Goal: Information Seeking & Learning: Learn about a topic

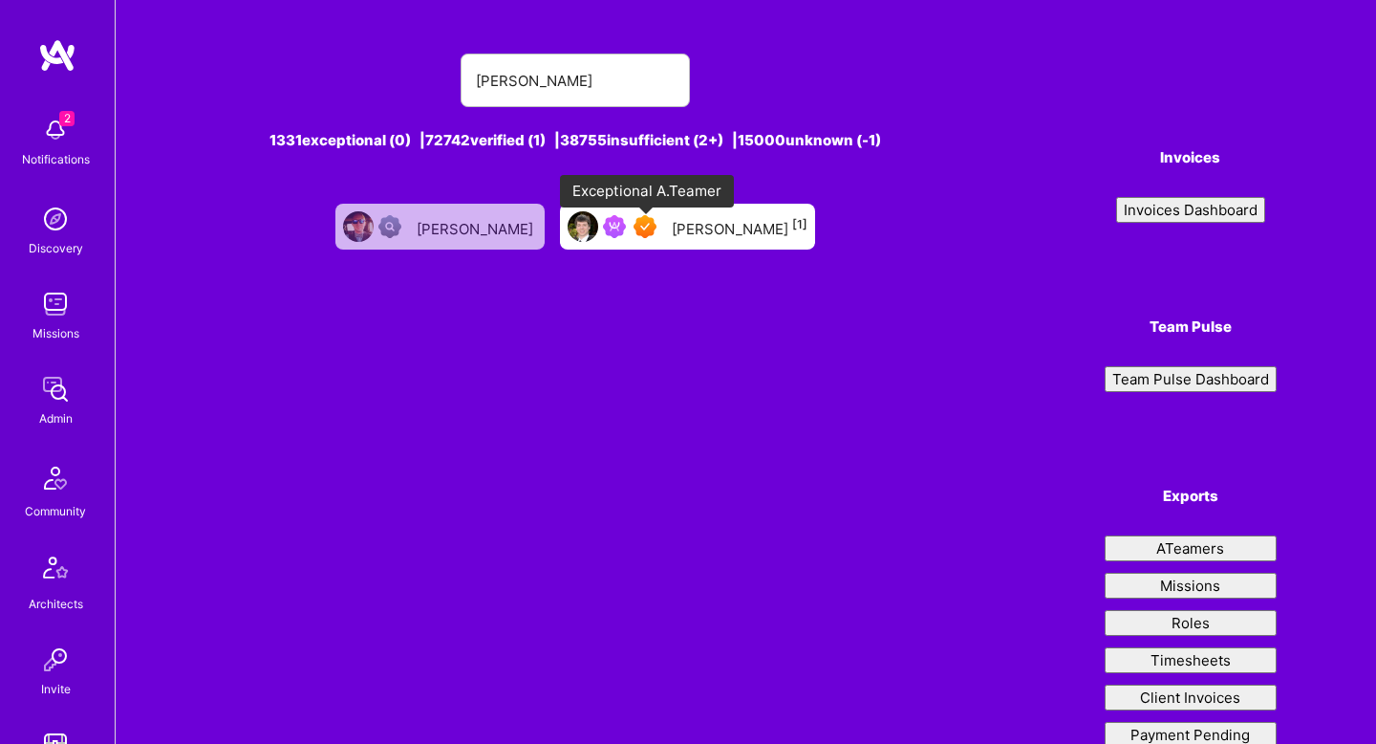
type input "justin jones"
click at [654, 230] on img at bounding box center [645, 226] width 23 height 23
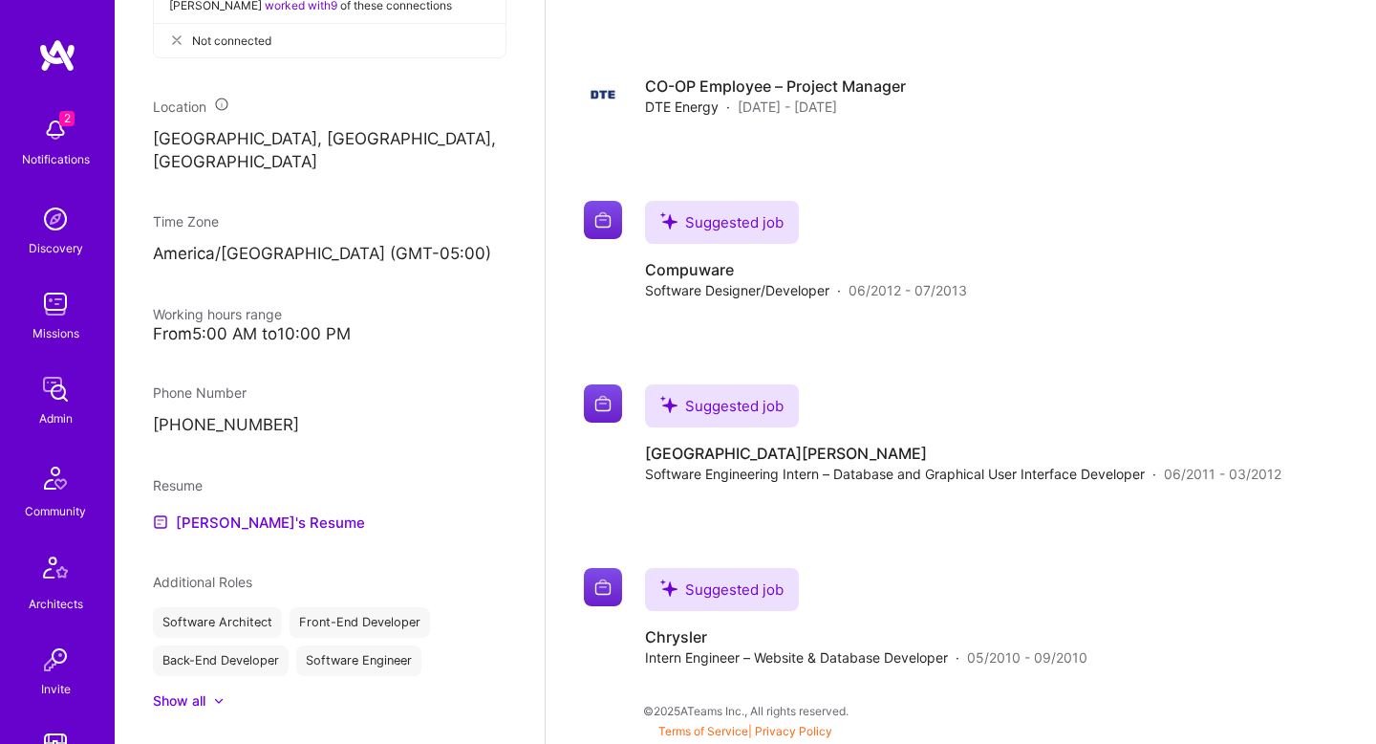
scroll to position [943, 0]
click at [232, 509] on link "Justin's Resume" at bounding box center [259, 520] width 212 height 23
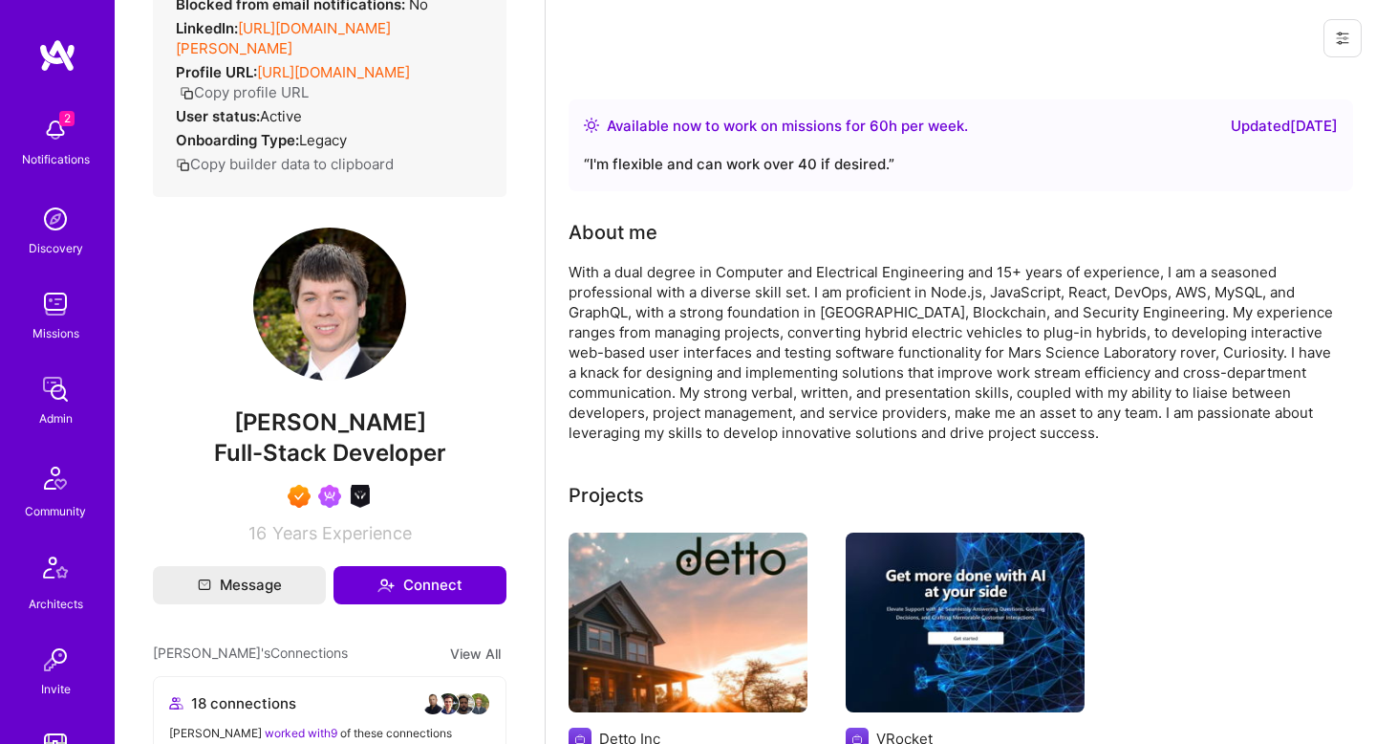
scroll to position [0, 0]
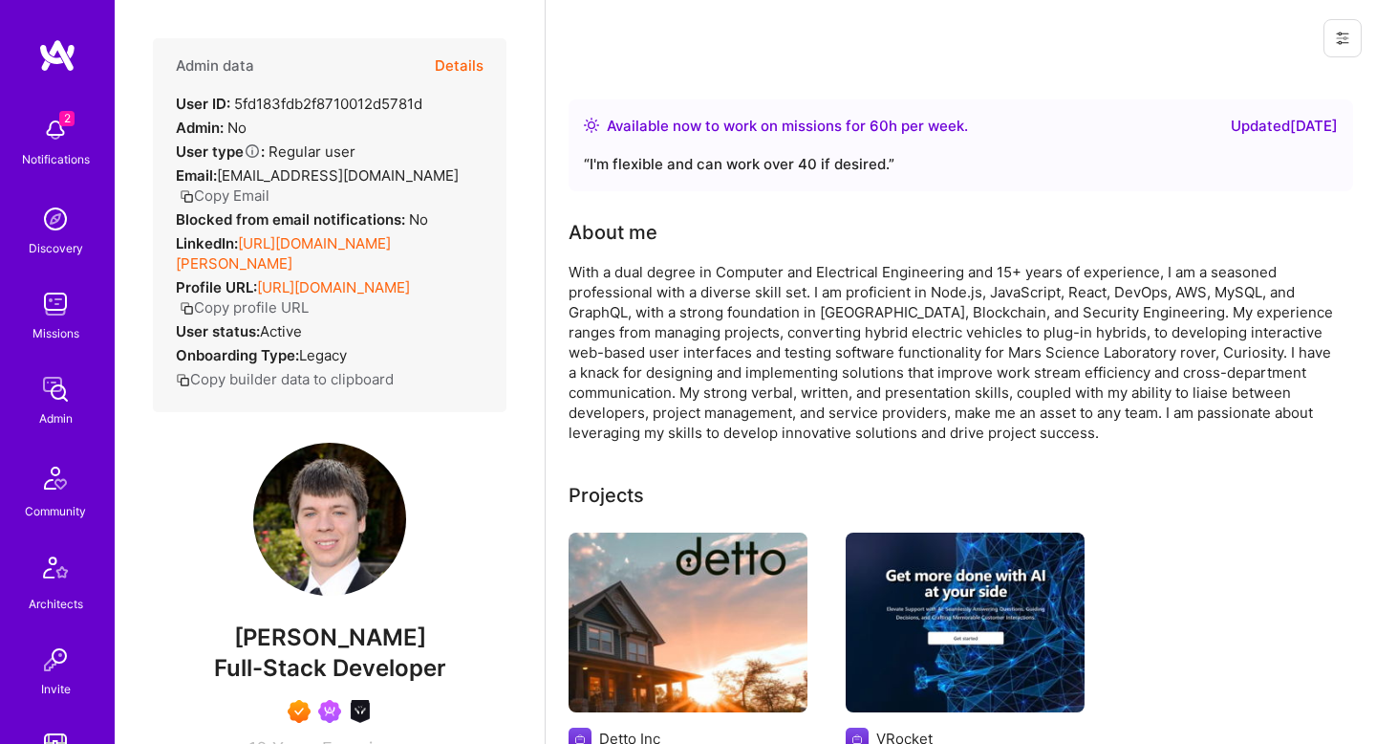
click at [441, 66] on button "Details" at bounding box center [459, 65] width 49 height 55
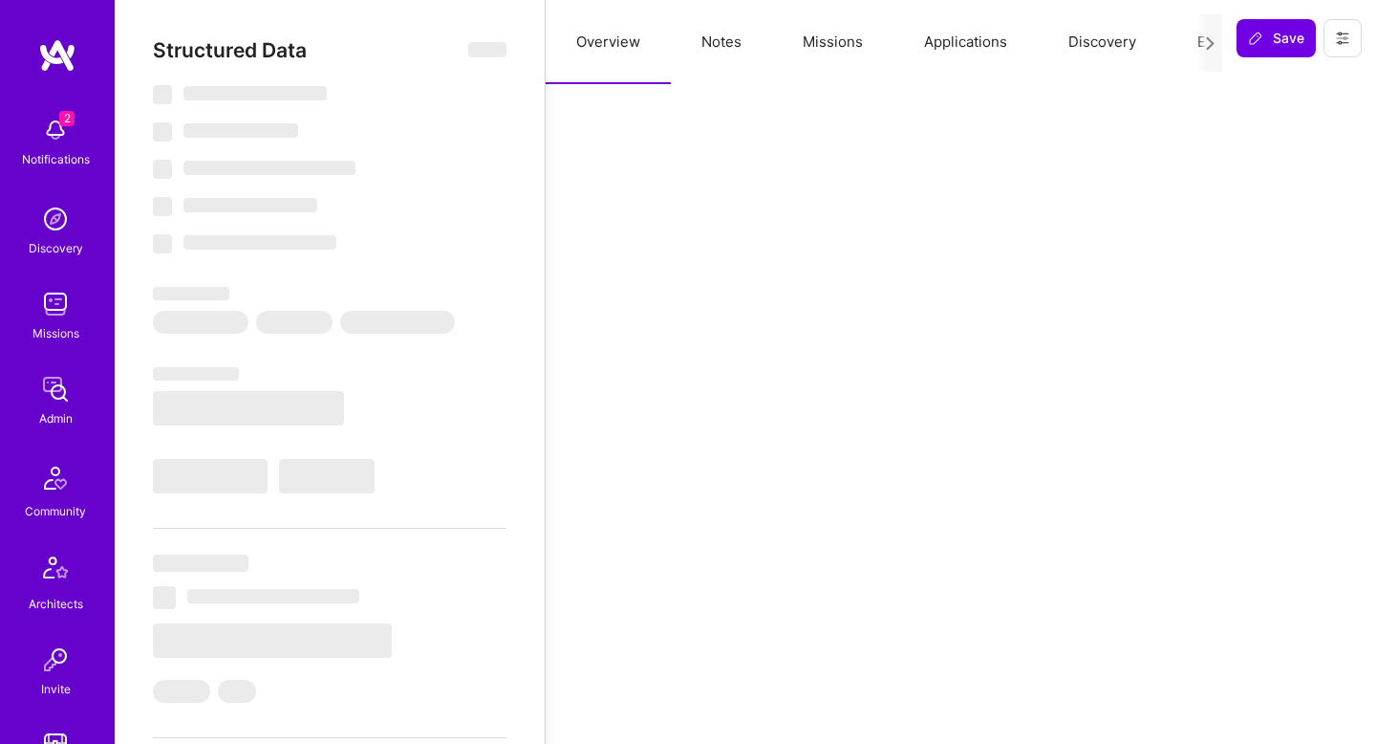
click at [998, 39] on button "Applications" at bounding box center [966, 42] width 144 height 84
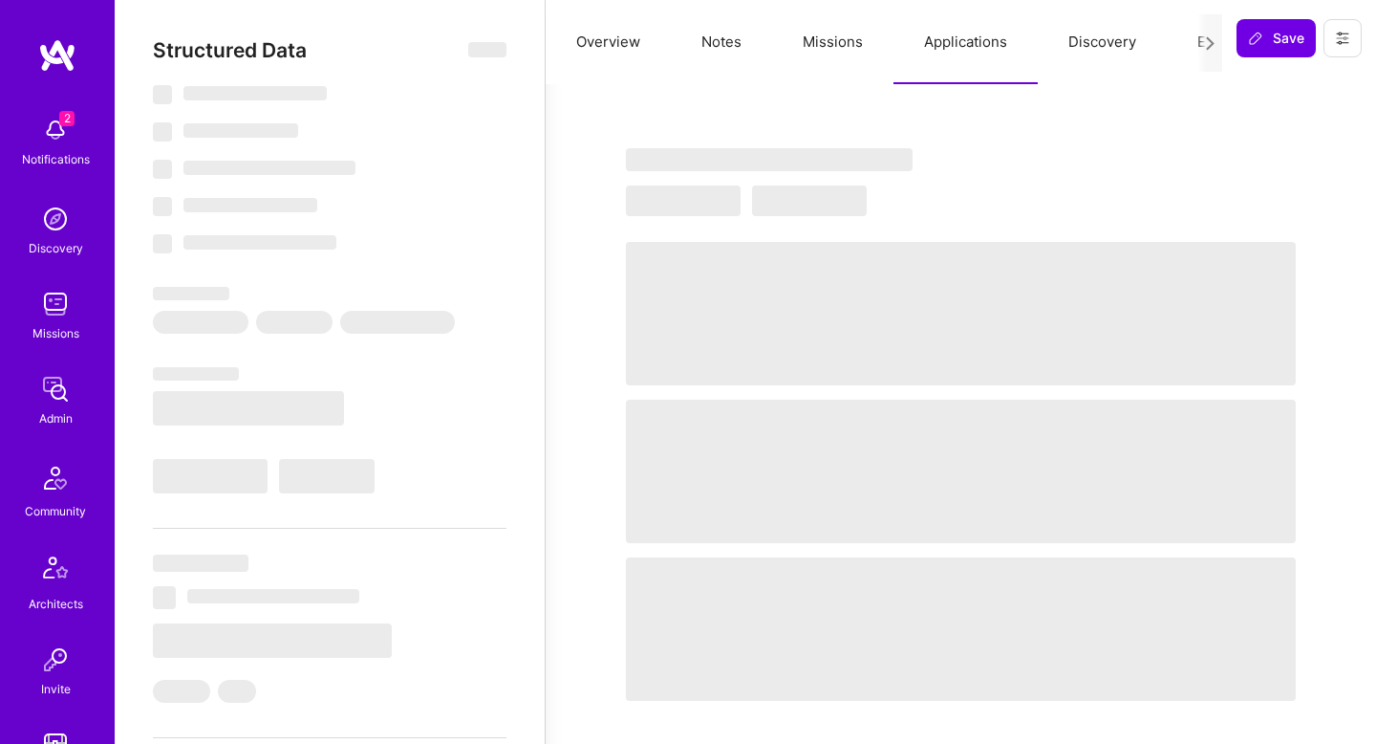
select select "Right Now"
select select "7"
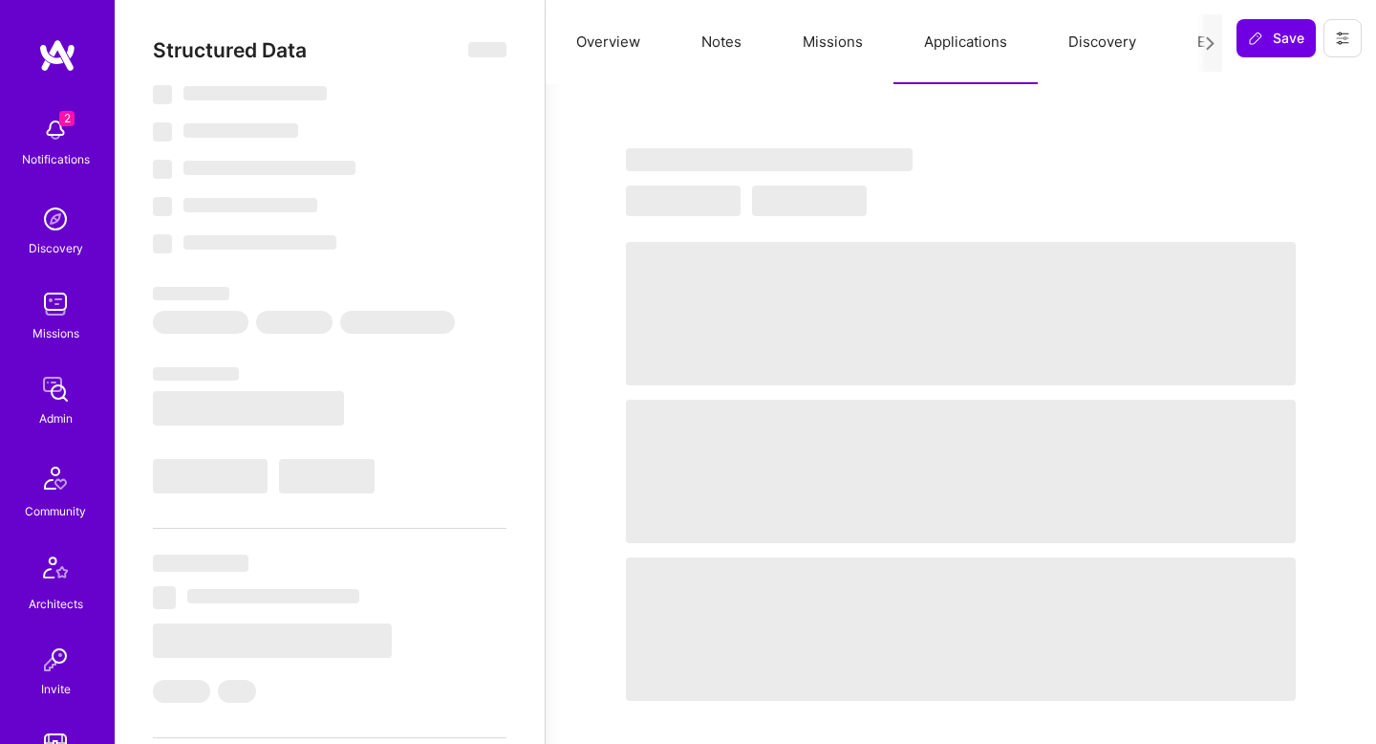
select select "US"
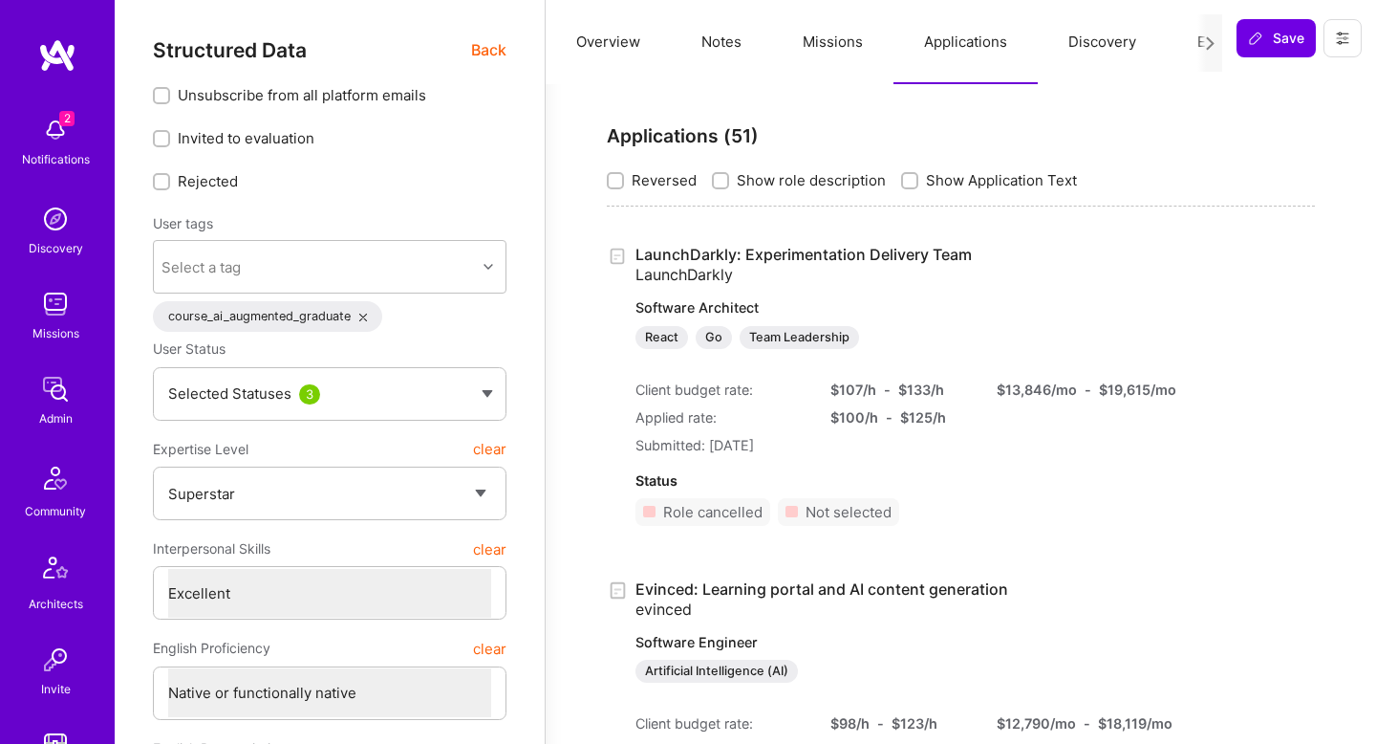
click at [980, 184] on span "Show Application Text" at bounding box center [1001, 180] width 151 height 20
click at [918, 184] on input "Show Application Text" at bounding box center [911, 181] width 13 height 13
checkbox input "true"
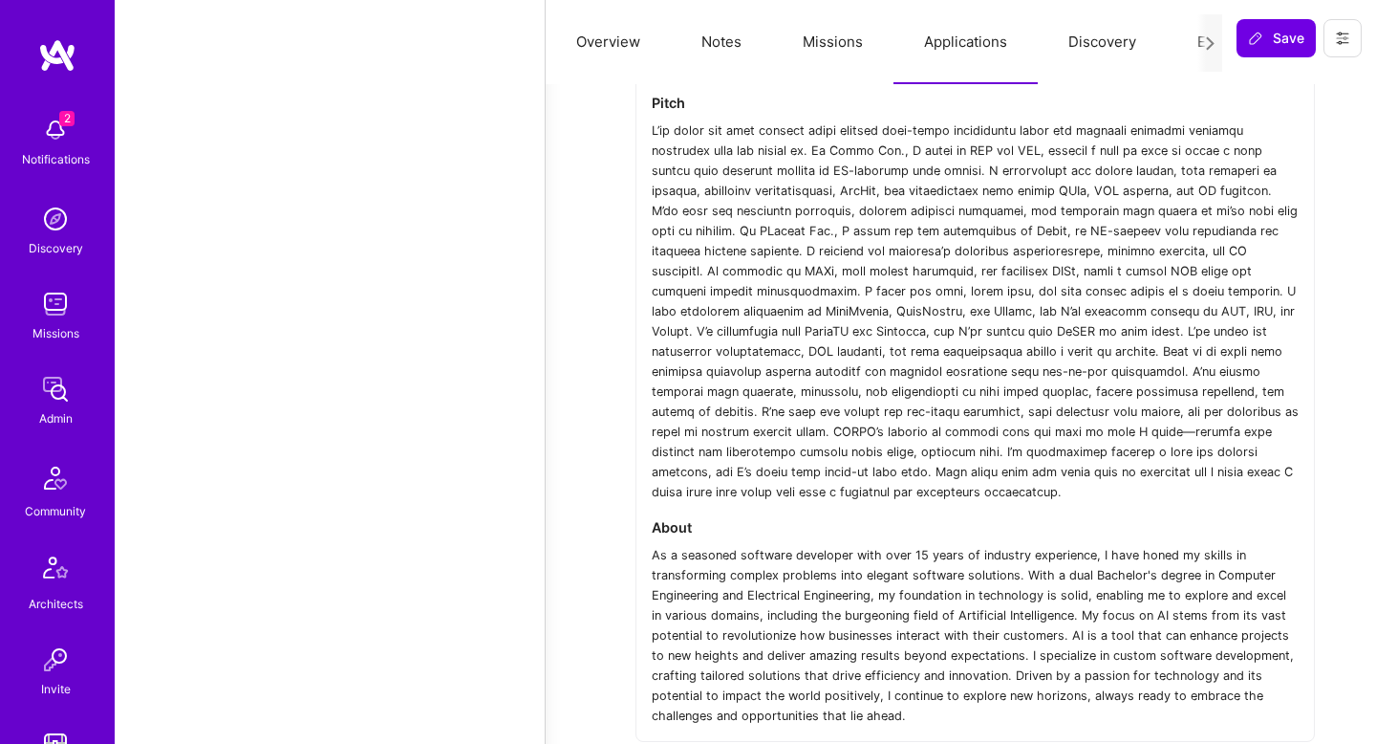
scroll to position [318, 0]
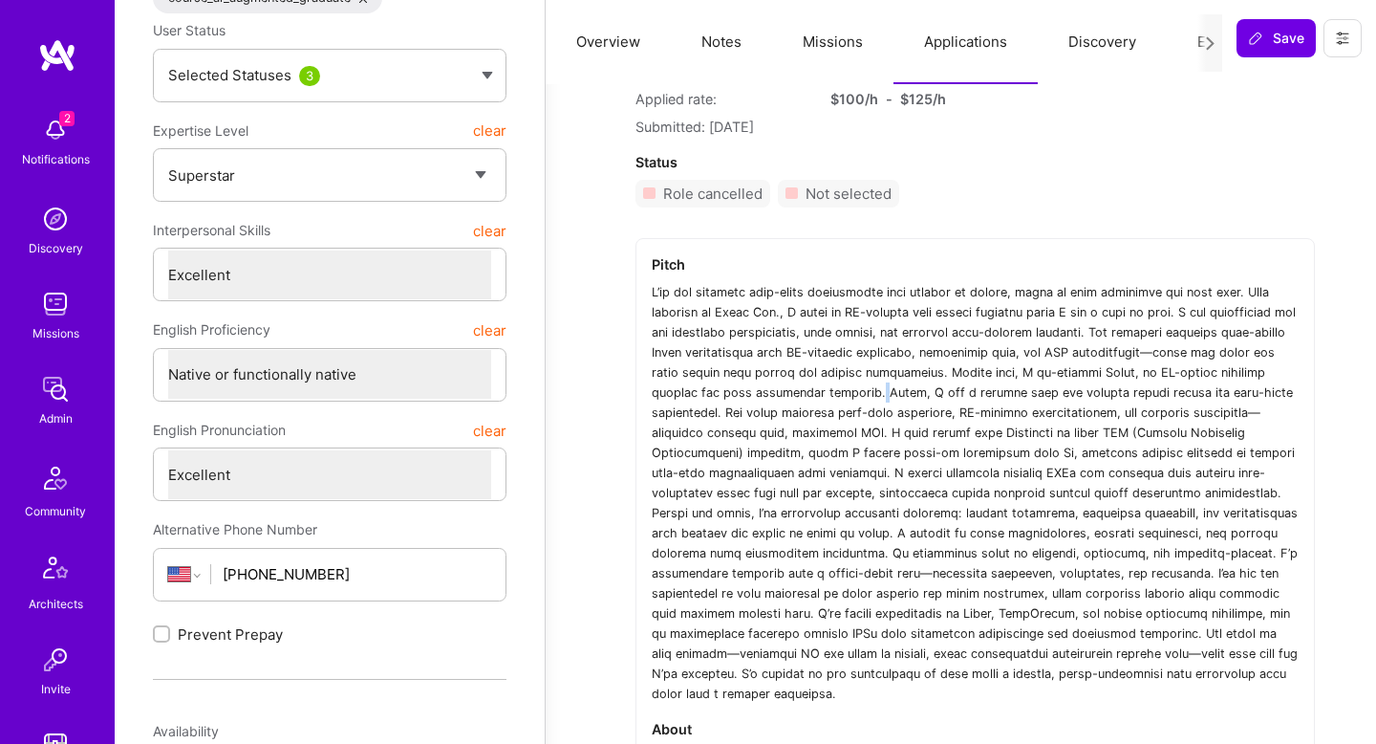
click at [823, 388] on div at bounding box center [975, 488] width 647 height 429
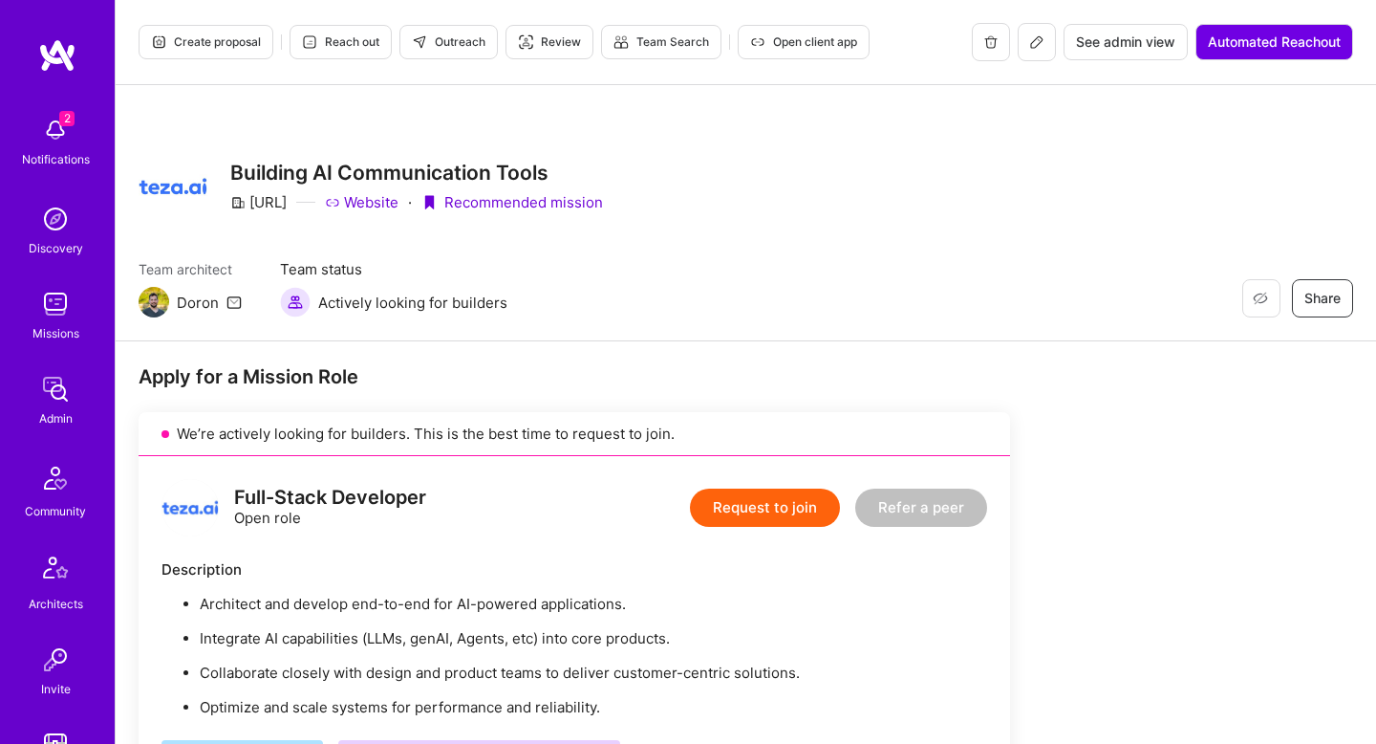
scroll to position [537, 0]
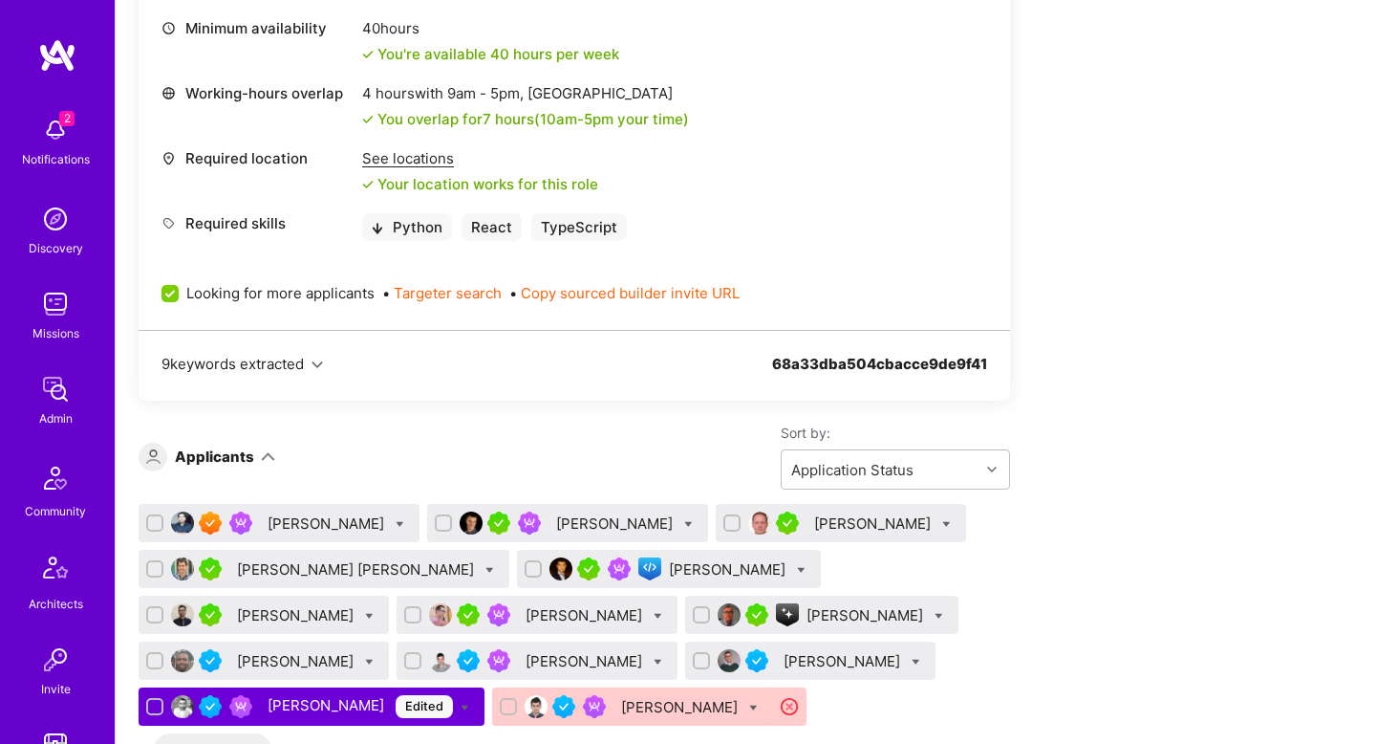
scroll to position [875, 0]
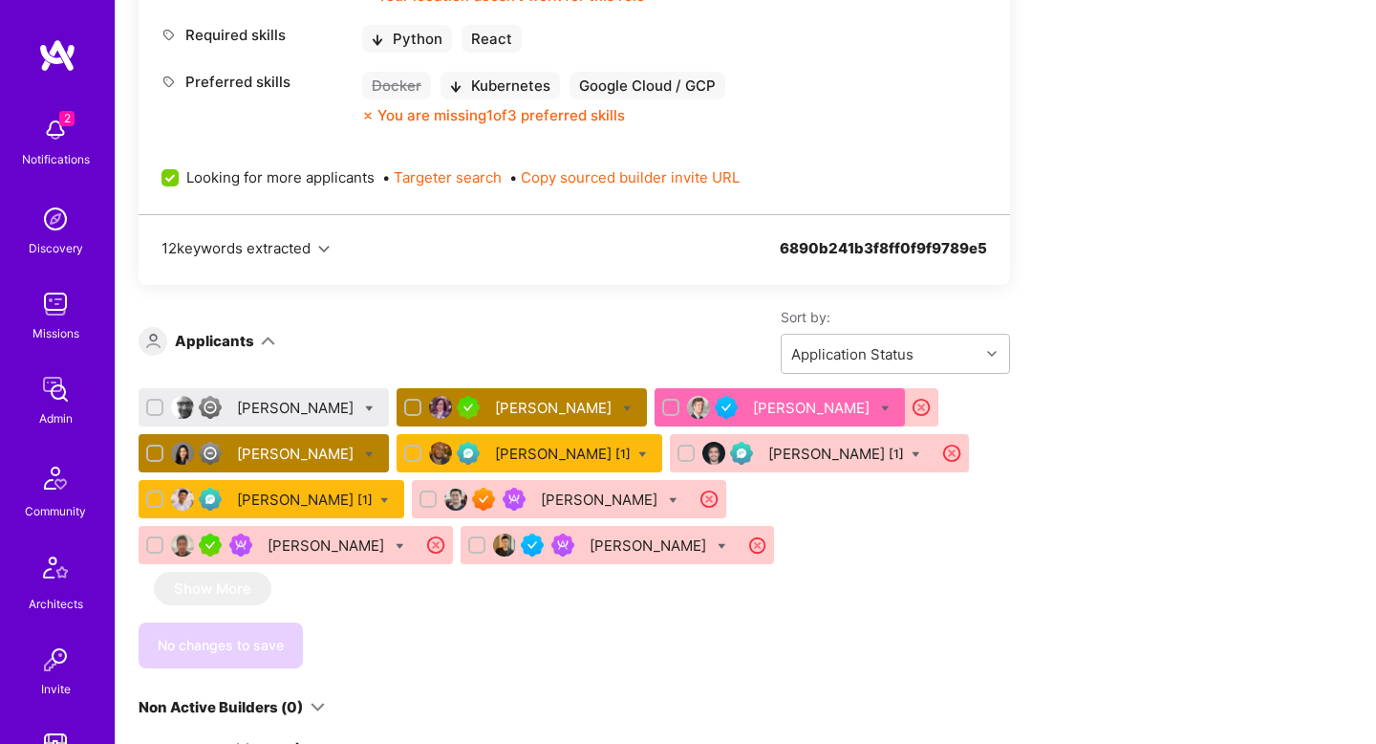
scroll to position [1004, 0]
